Goal: Transaction & Acquisition: Purchase product/service

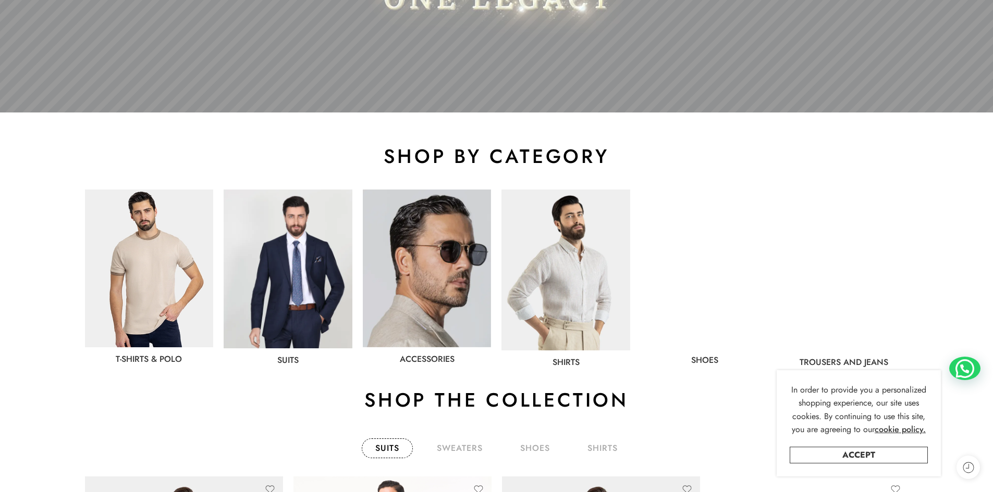
scroll to position [417, 0]
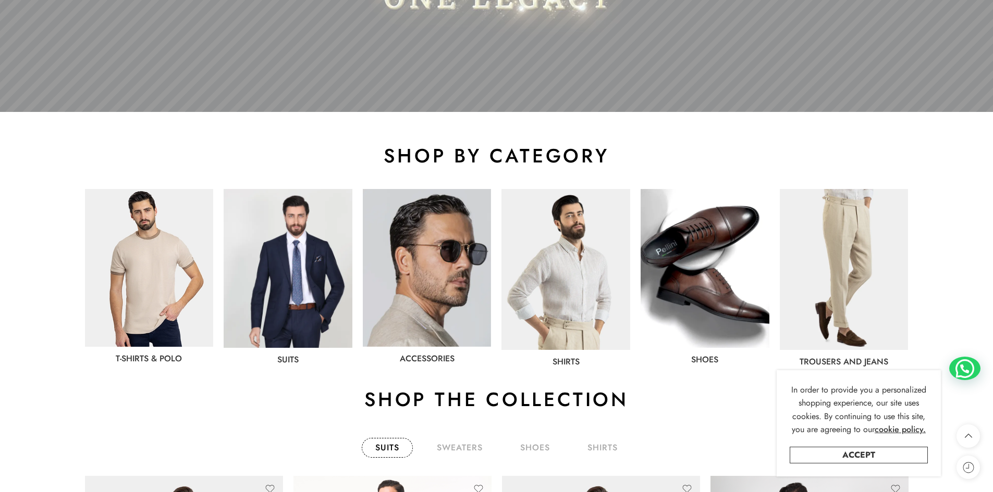
click at [277, 263] on img at bounding box center [288, 268] width 129 height 159
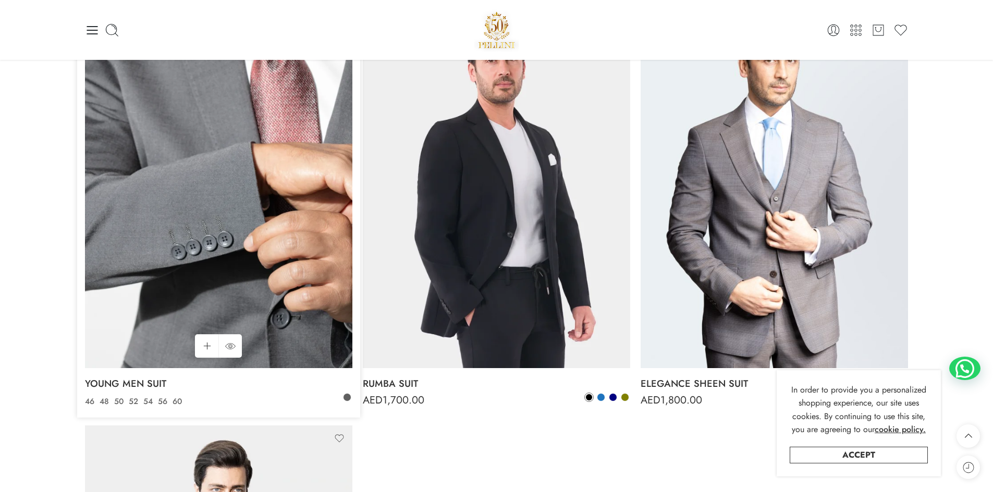
scroll to position [1824, 0]
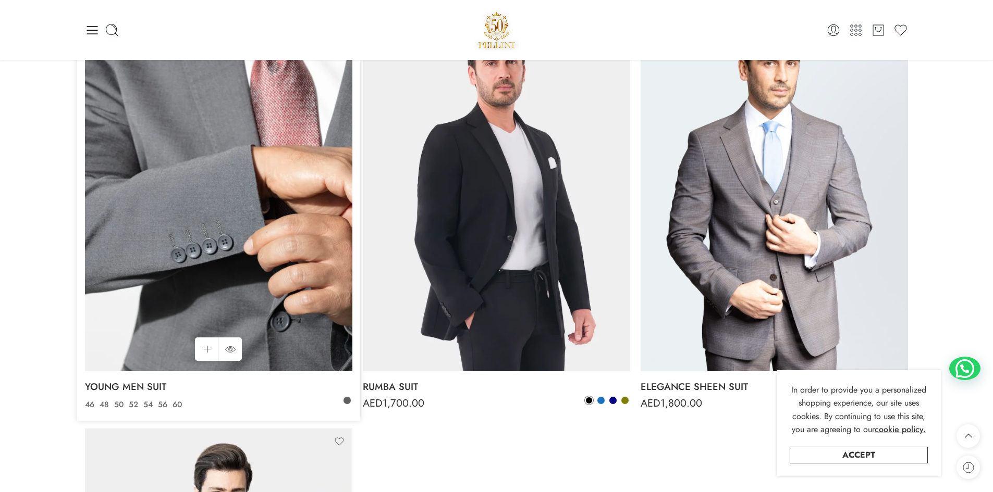
click at [183, 225] on img at bounding box center [218, 193] width 267 height 356
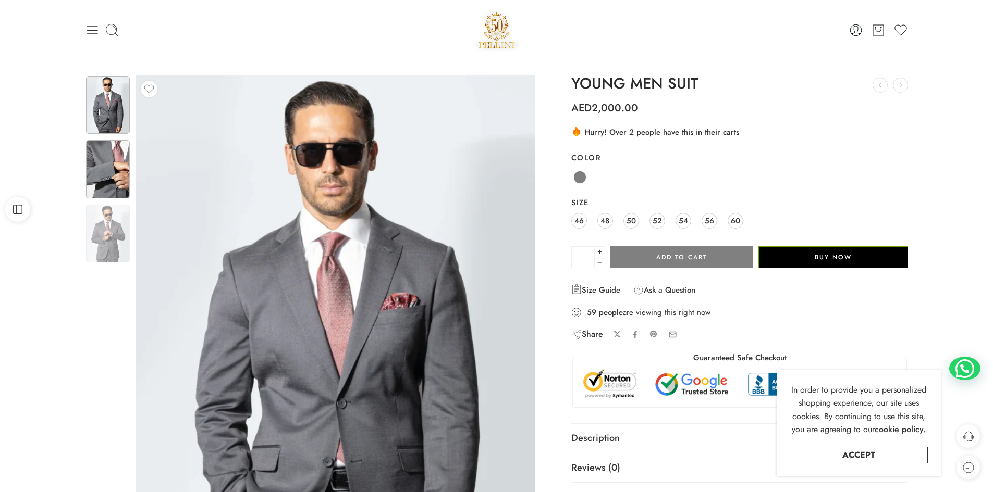
click at [98, 167] on img at bounding box center [108, 169] width 44 height 58
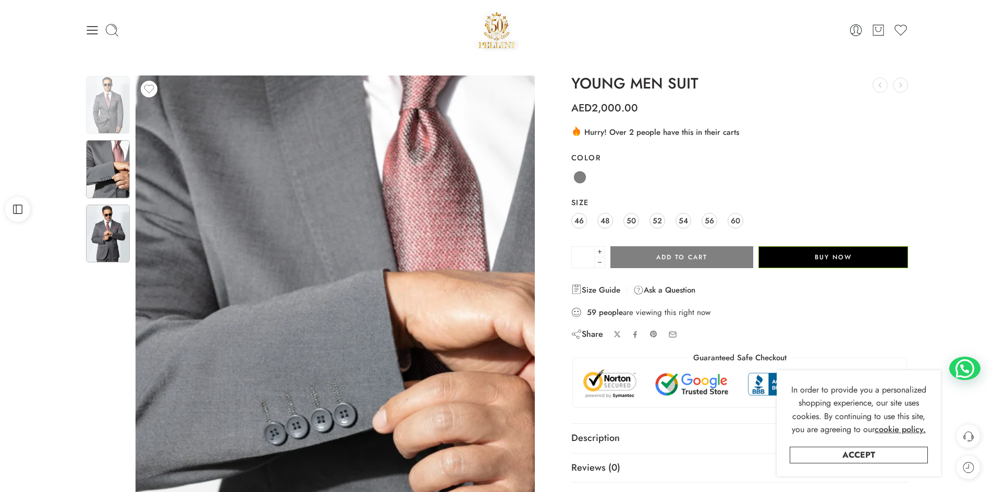
click at [113, 245] on img at bounding box center [108, 234] width 44 height 58
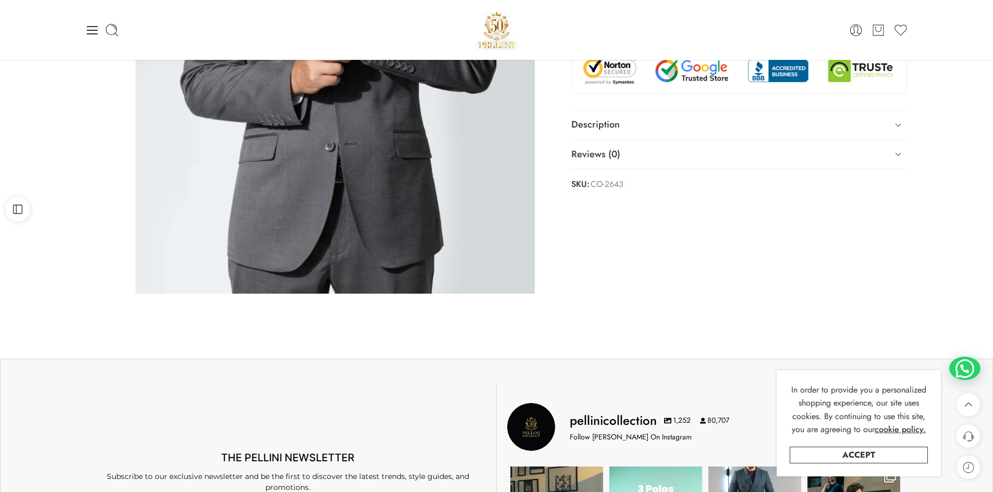
scroll to position [313, 0]
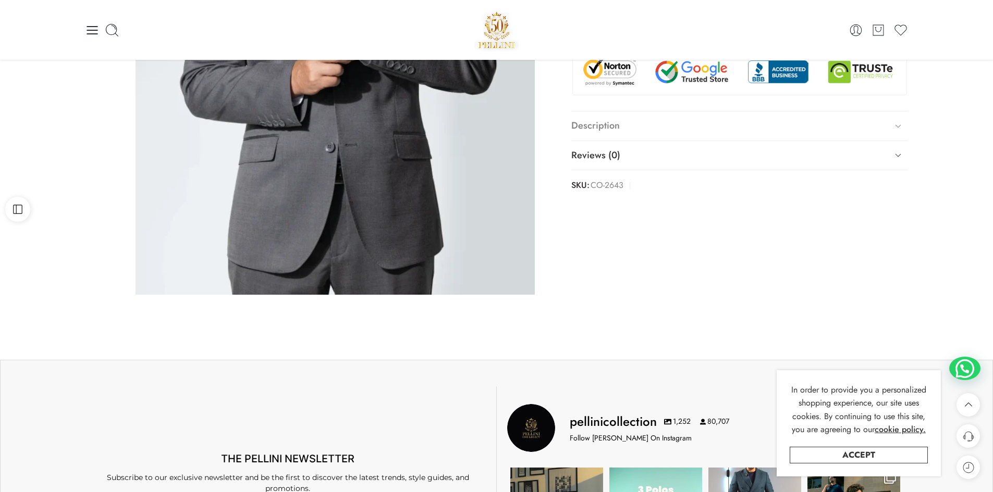
click at [844, 130] on link "Description" at bounding box center [739, 126] width 337 height 29
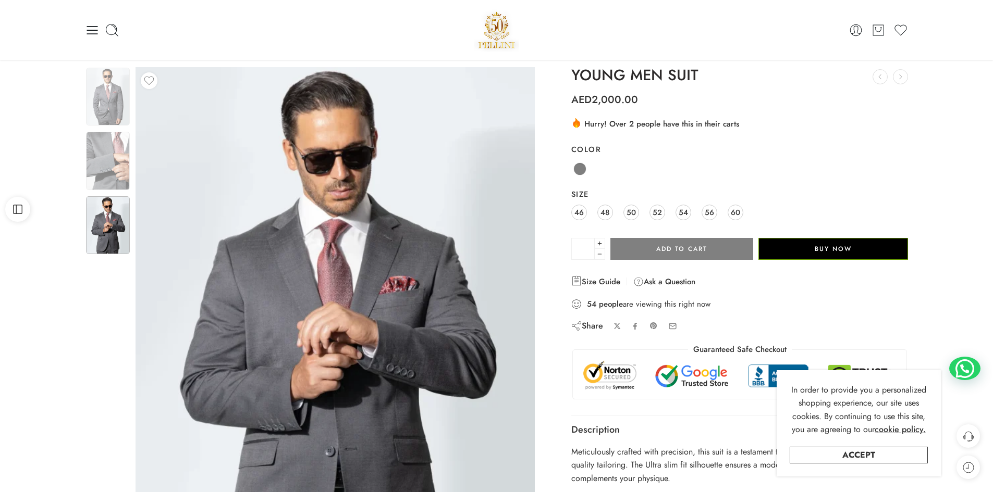
scroll to position [0, 0]
